Goal: Navigation & Orientation: Understand site structure

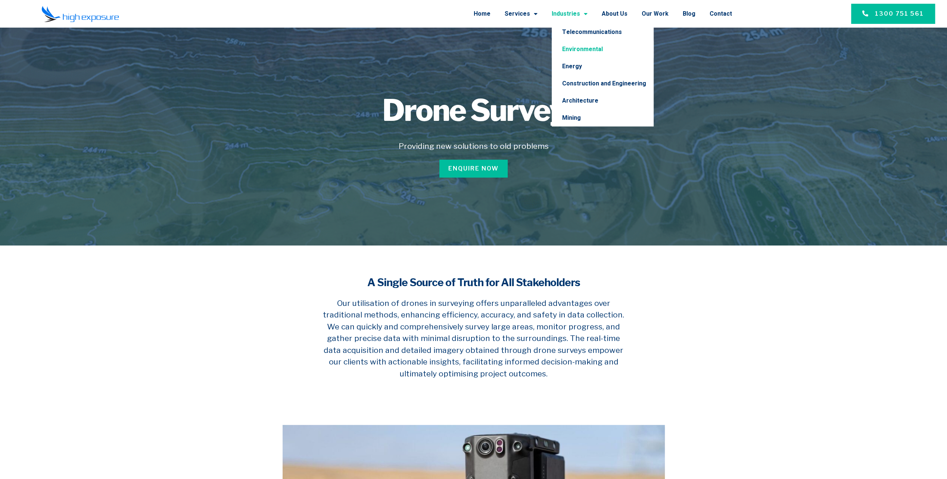
click at [604, 50] on link "Environmental" at bounding box center [603, 49] width 102 height 17
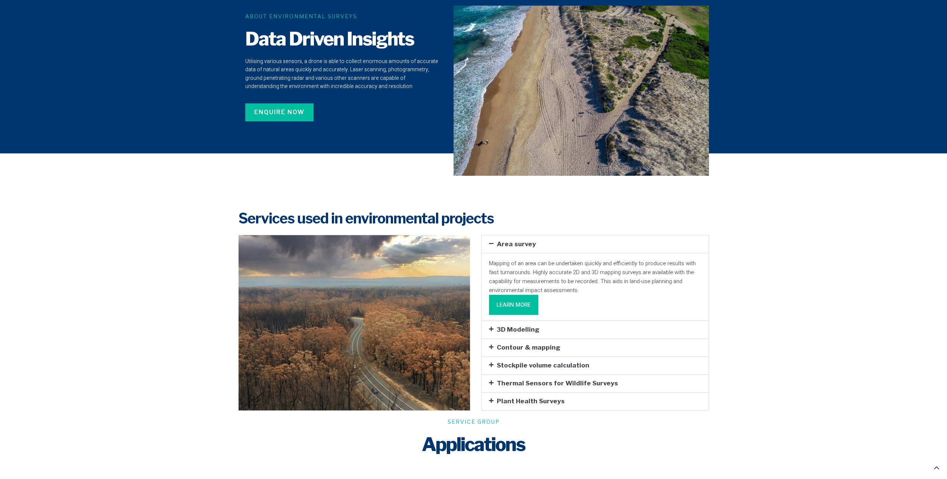
scroll to position [523, 0]
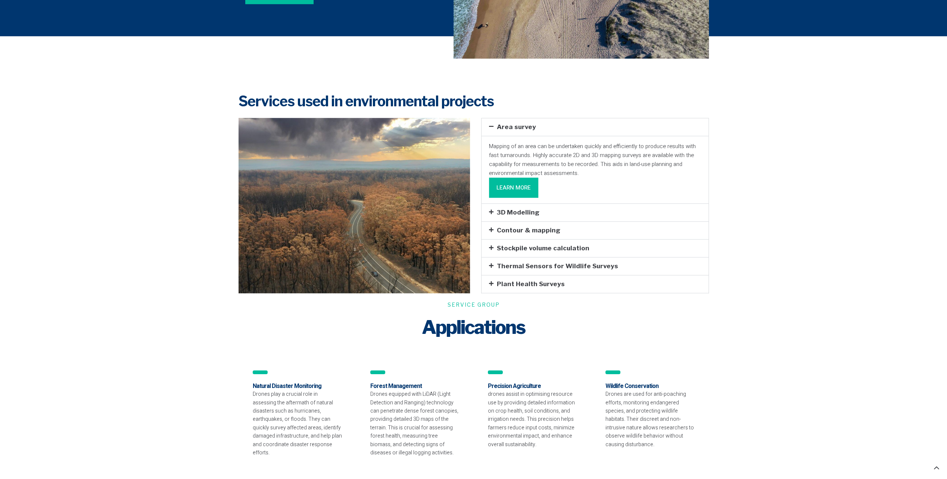
click at [491, 211] on icon at bounding box center [491, 211] width 4 height 5
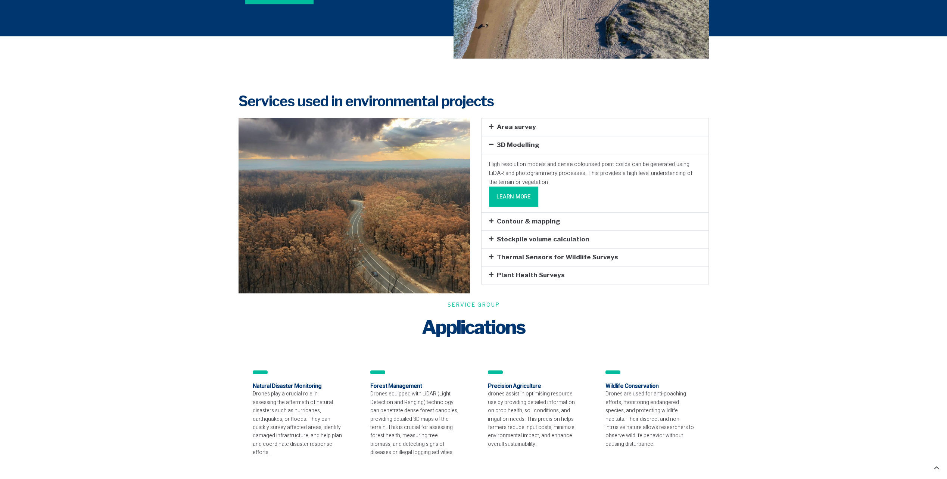
click at [489, 126] on icon at bounding box center [491, 126] width 4 height 5
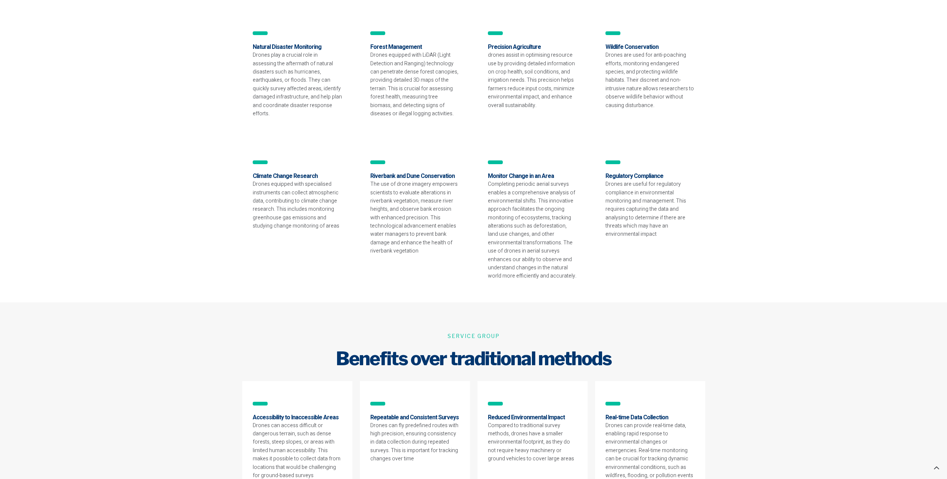
scroll to position [709, 0]
